Goal: Task Accomplishment & Management: Manage account settings

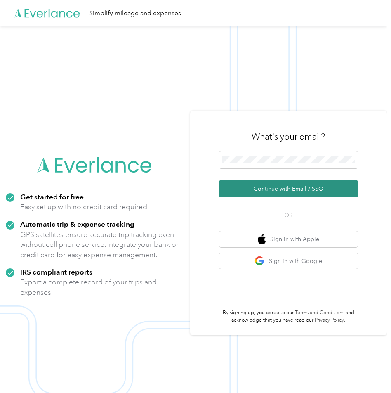
click at [273, 190] on button "Continue with Email / SSO" at bounding box center [288, 188] width 139 height 17
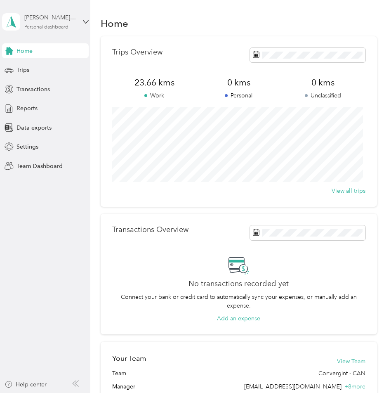
click at [36, 21] on div "[PERSON_NAME][EMAIL_ADDRESS][PERSON_NAME][DOMAIN_NAME]" at bounding box center [50, 17] width 52 height 9
click at [57, 69] on div "Team dashboard" at bounding box center [135, 66] width 255 height 14
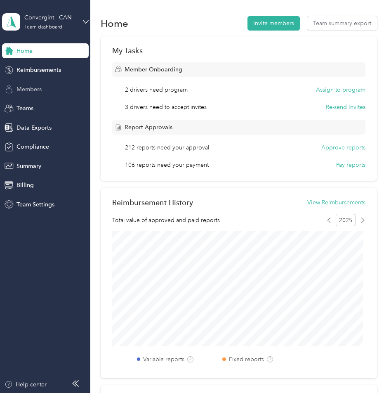
click at [30, 87] on span "Members" at bounding box center [28, 89] width 25 height 9
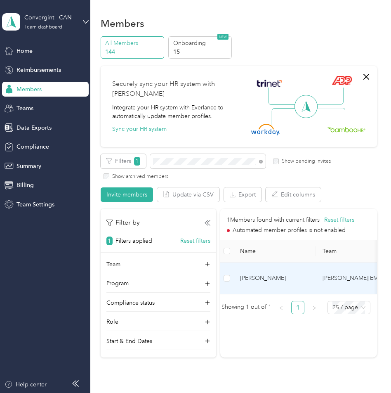
click at [243, 277] on span "[PERSON_NAME]" at bounding box center [274, 277] width 69 height 9
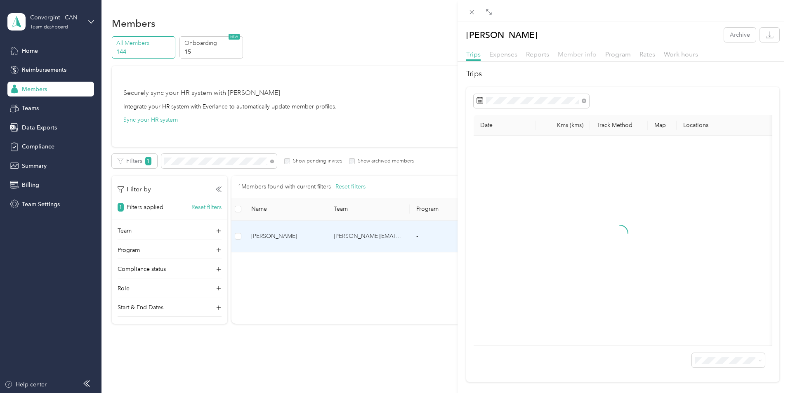
click at [391, 51] on span "Member info" at bounding box center [577, 54] width 39 height 8
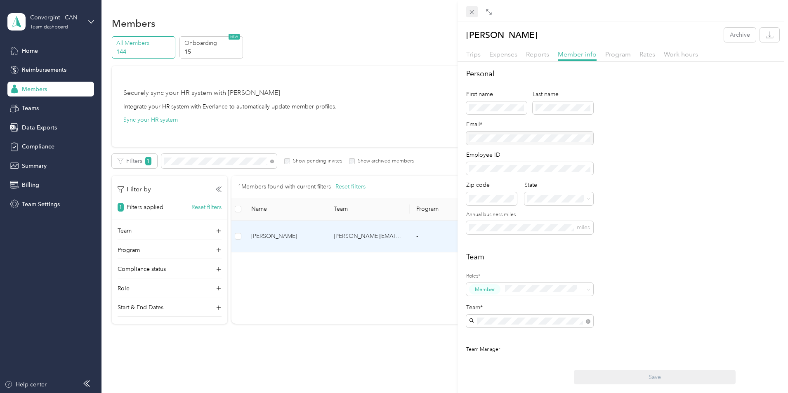
click at [391, 12] on icon at bounding box center [471, 12] width 7 height 7
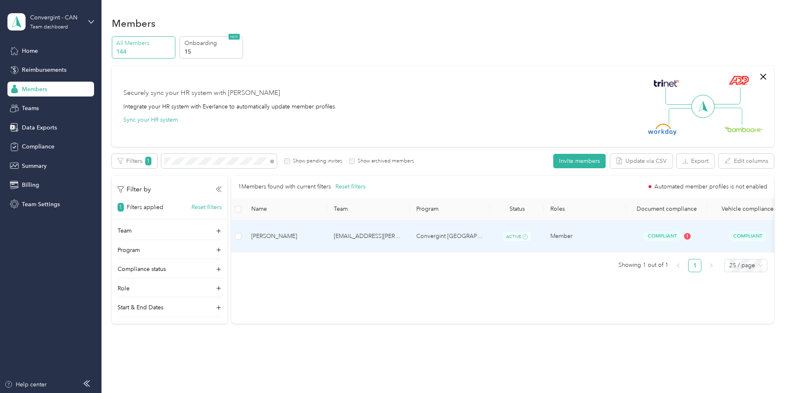
click at [320, 232] on span "[PERSON_NAME]" at bounding box center [285, 236] width 69 height 9
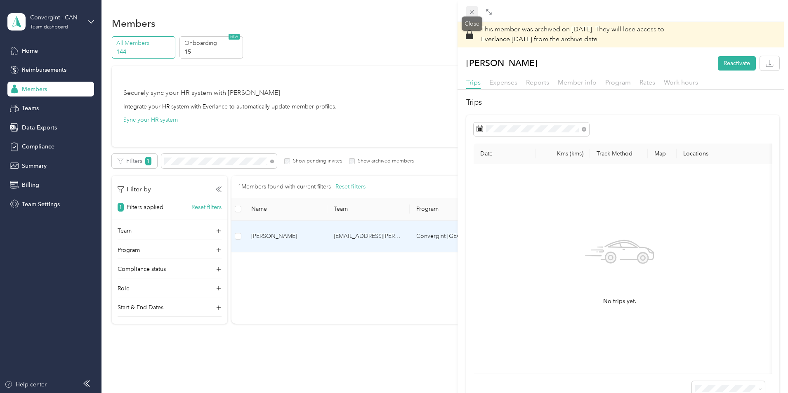
click at [391, 9] on icon at bounding box center [471, 12] width 7 height 7
